Goal: Check status

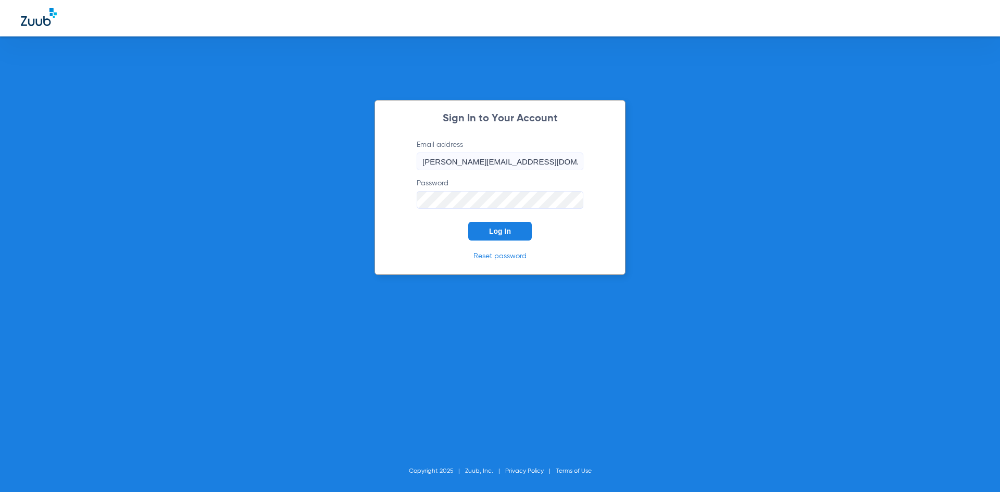
click at [496, 232] on span "Log In" at bounding box center [500, 231] width 22 height 8
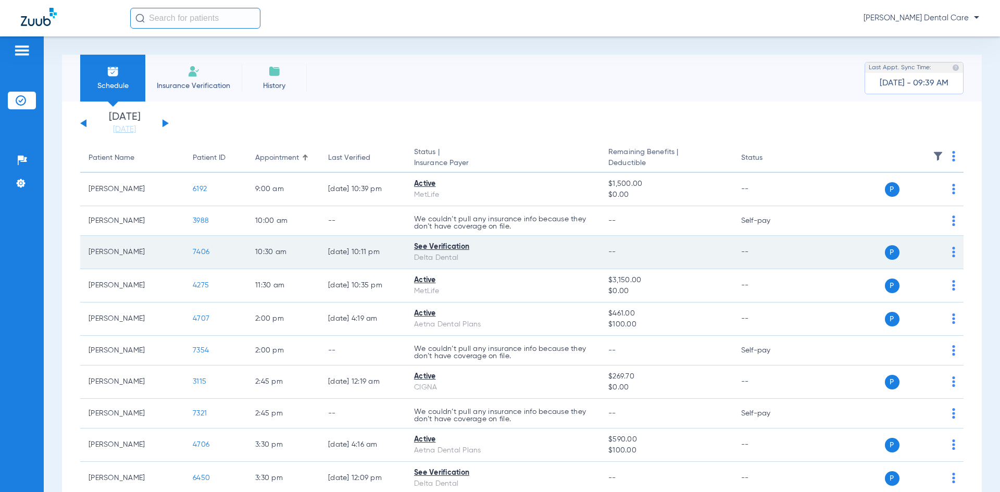
click at [201, 252] on span "7406" at bounding box center [201, 252] width 17 height 7
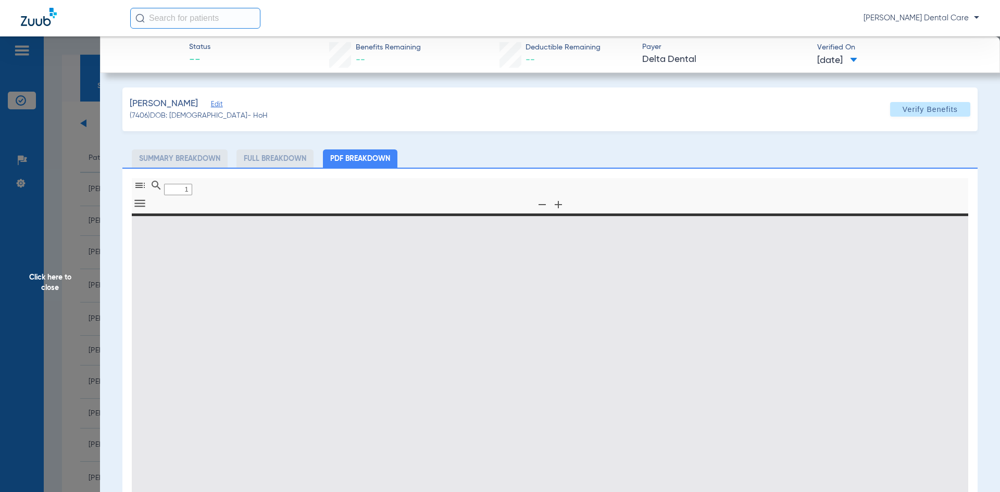
type input "0"
select select "page-width"
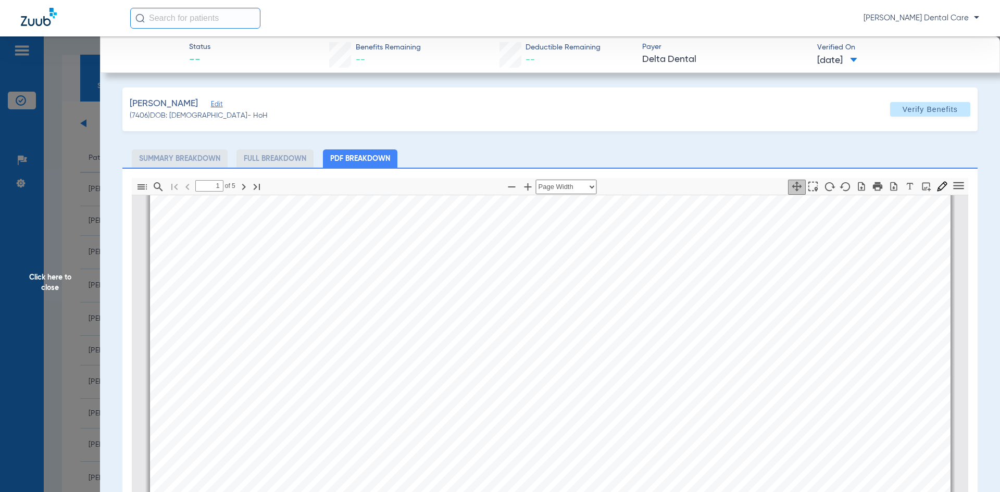
scroll to position [578, 0]
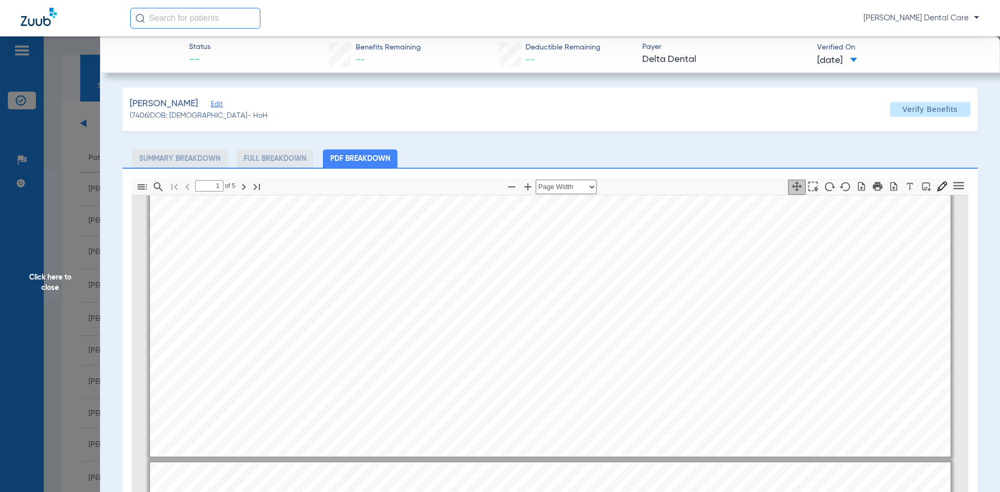
type input "2"
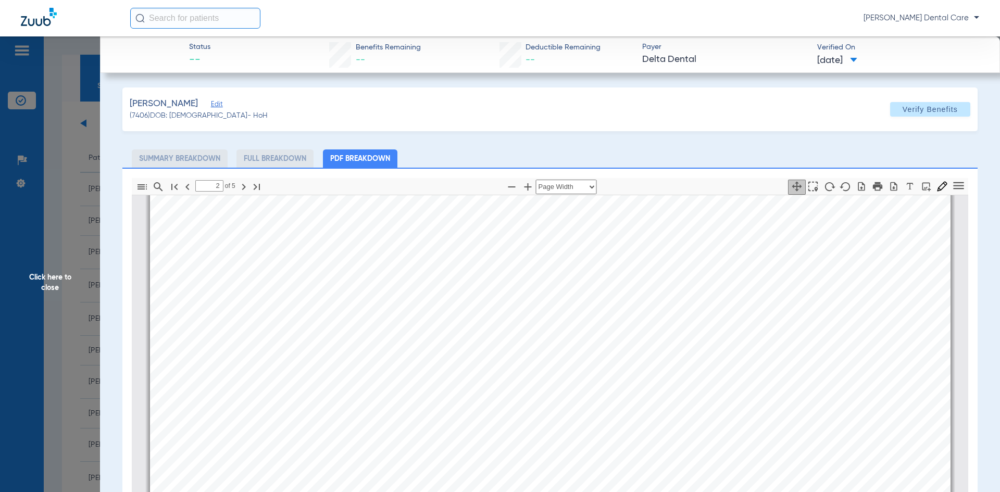
scroll to position [1308, 0]
click at [46, 278] on span "Click here to close" at bounding box center [50, 282] width 100 height 492
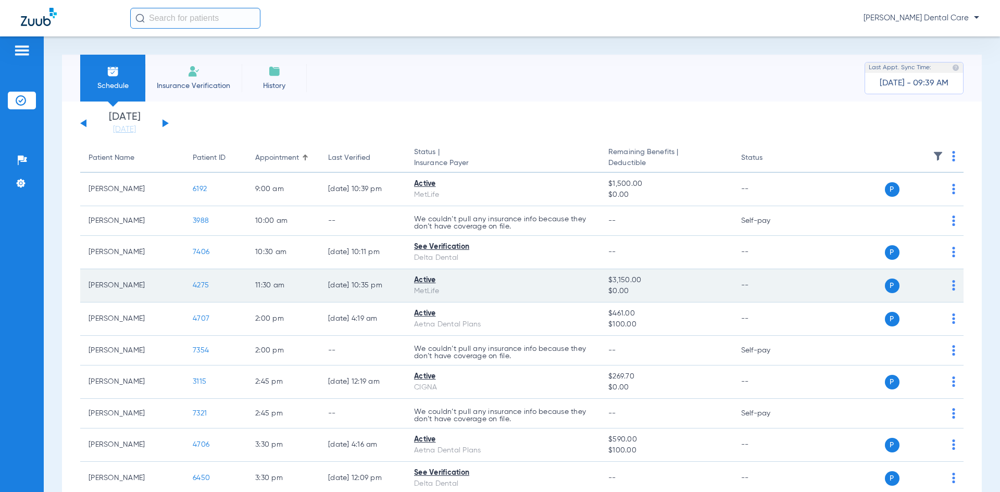
click at [197, 285] on span "4275" at bounding box center [201, 285] width 16 height 7
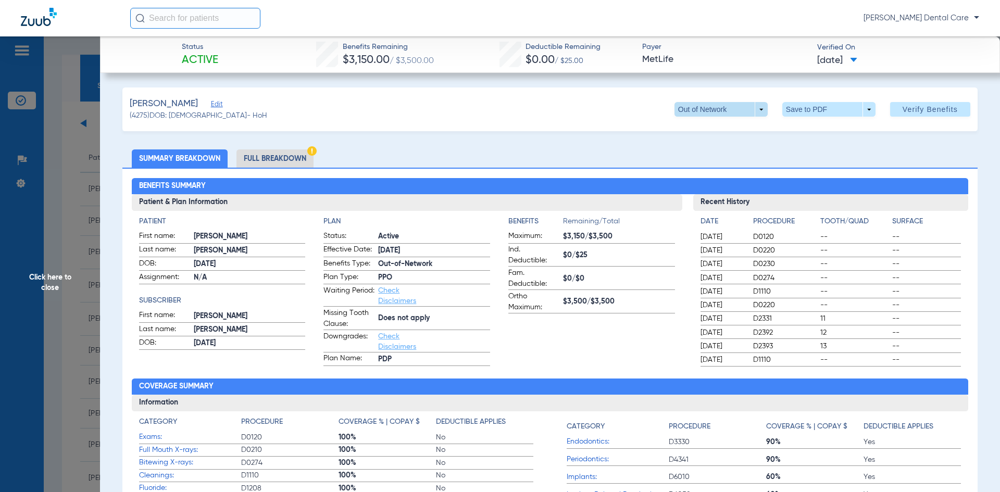
click at [757, 114] on span at bounding box center [721, 109] width 93 height 15
click at [571, 147] on div at bounding box center [500, 246] width 1000 height 492
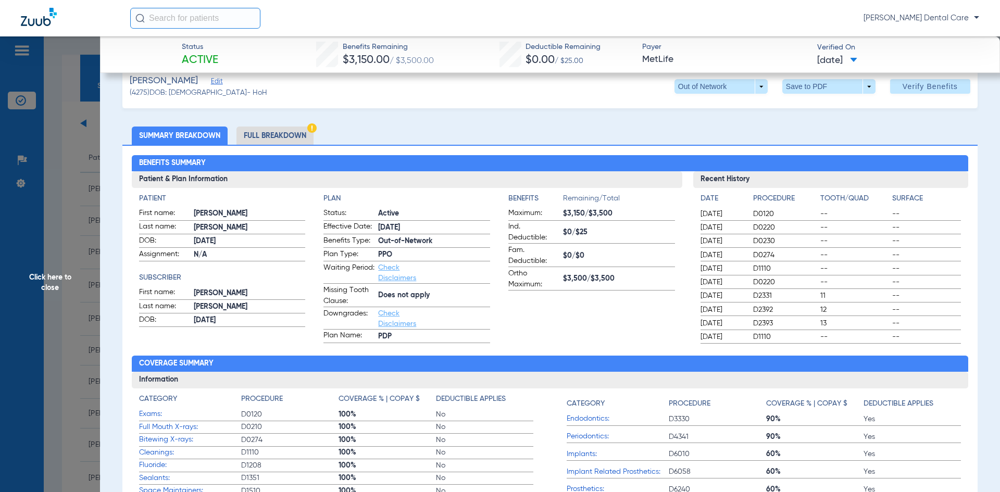
scroll to position [0, 0]
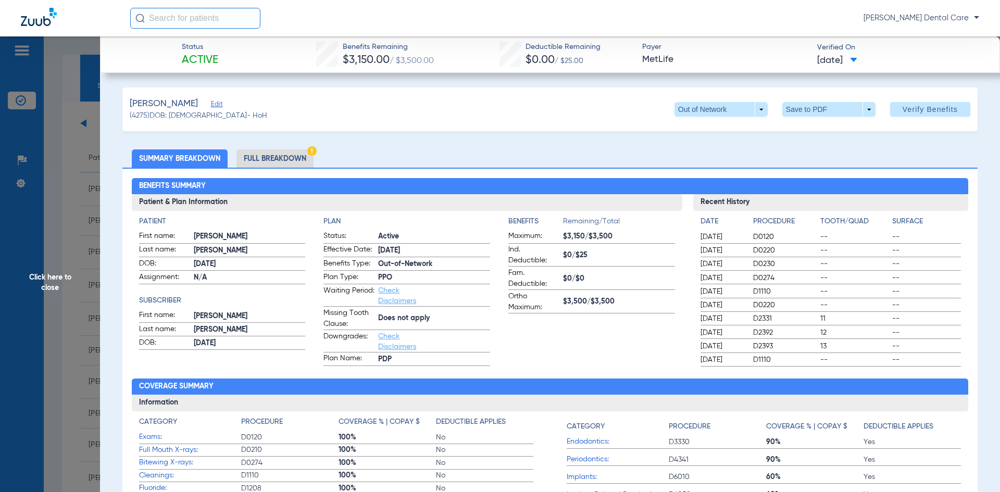
click at [41, 286] on span "Click here to close" at bounding box center [50, 282] width 100 height 492
